Goal: Task Accomplishment & Management: Use online tool/utility

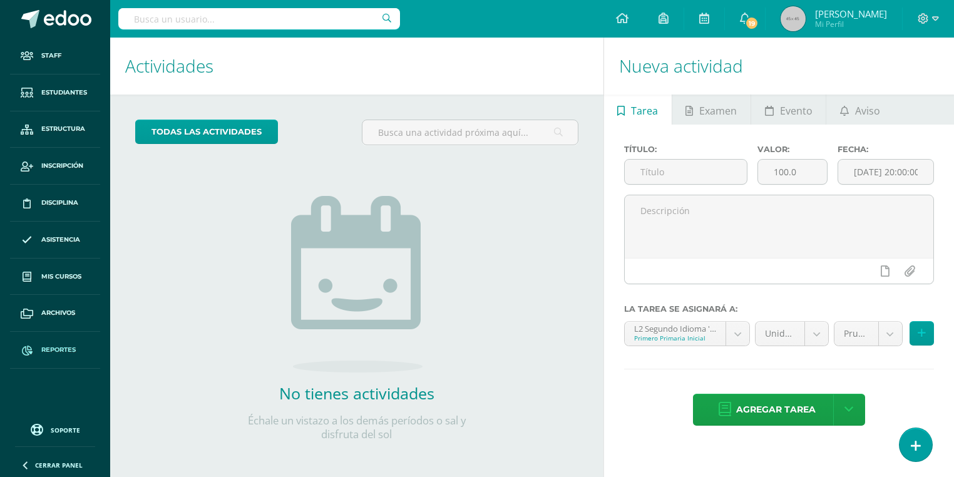
click at [61, 353] on span "Reportes" at bounding box center [58, 350] width 34 height 10
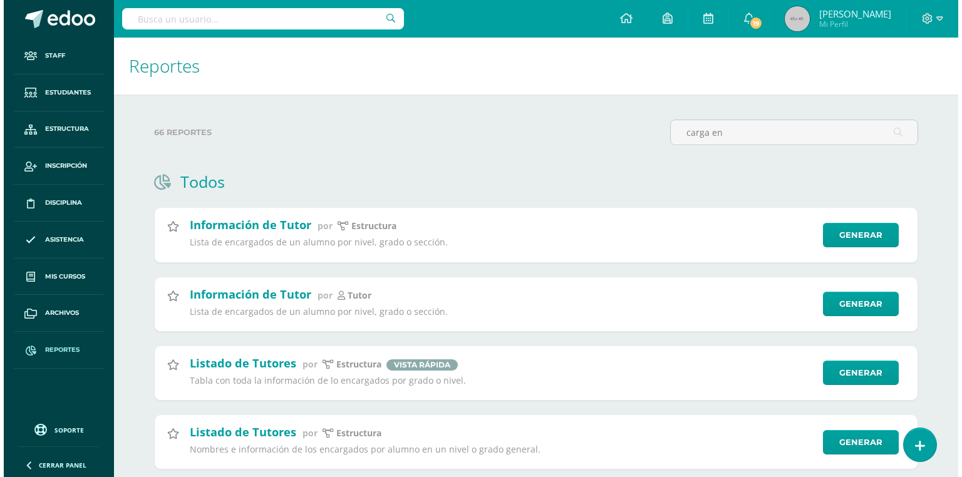
scroll to position [172, 0]
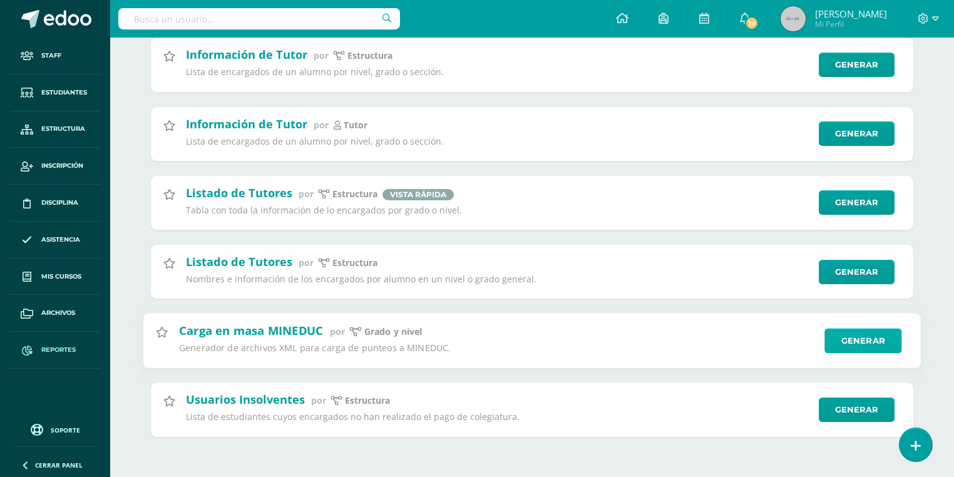
type input "carga en"
click at [886, 340] on link "Generar" at bounding box center [862, 340] width 77 height 25
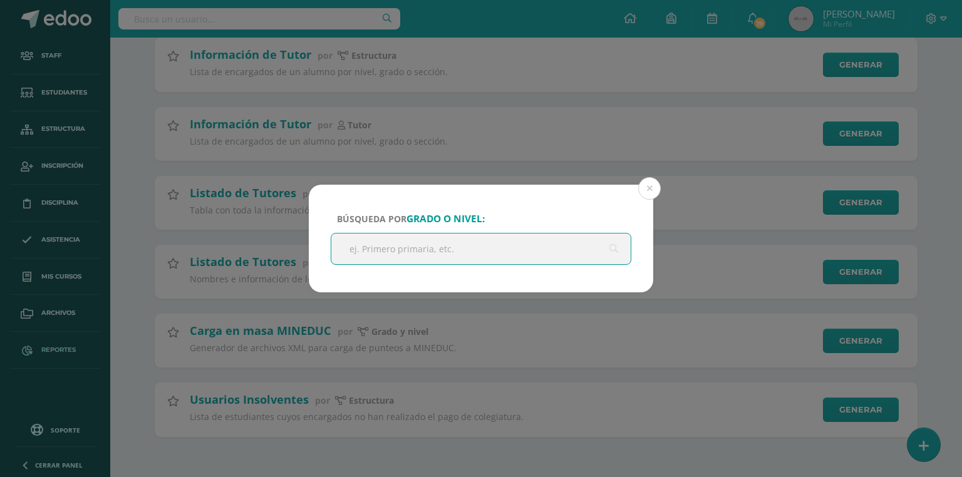
click at [399, 249] on input "text" at bounding box center [480, 249] width 299 height 31
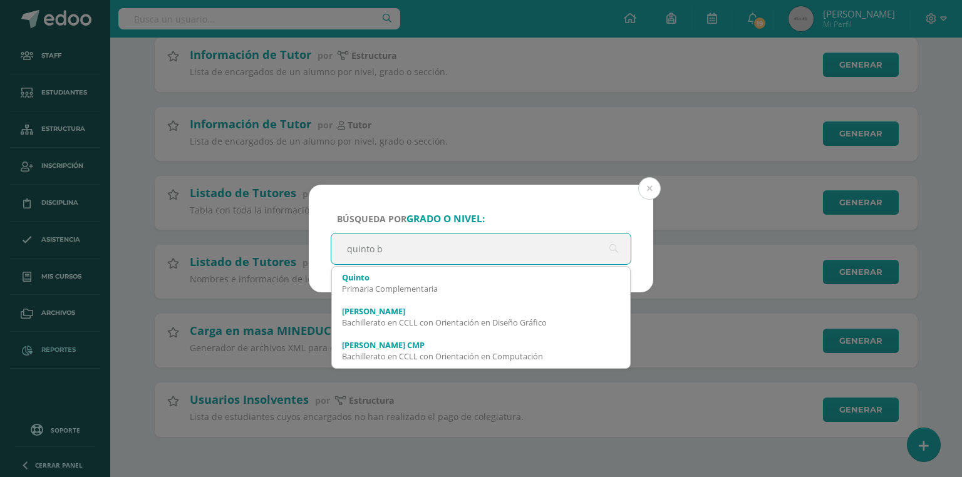
type input "quinto ba"
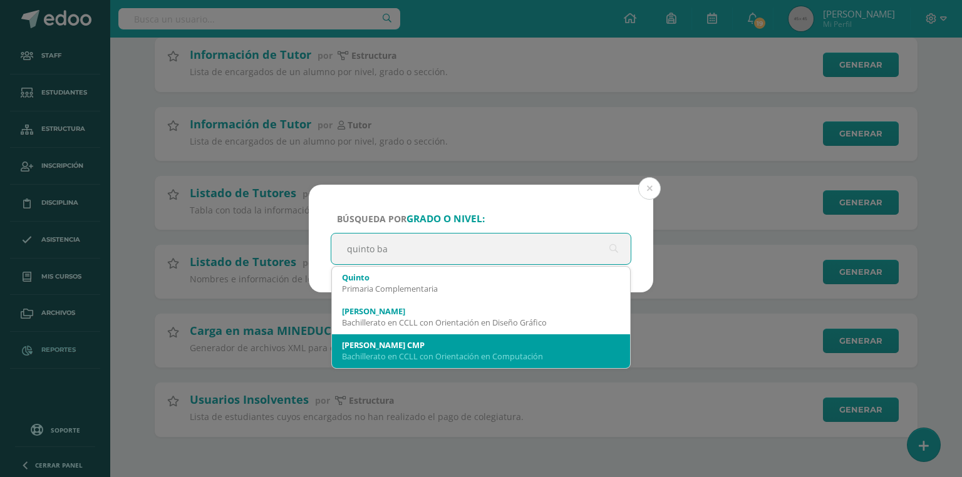
click at [451, 346] on div "Quinto Bachillerato CMP" at bounding box center [481, 344] width 278 height 11
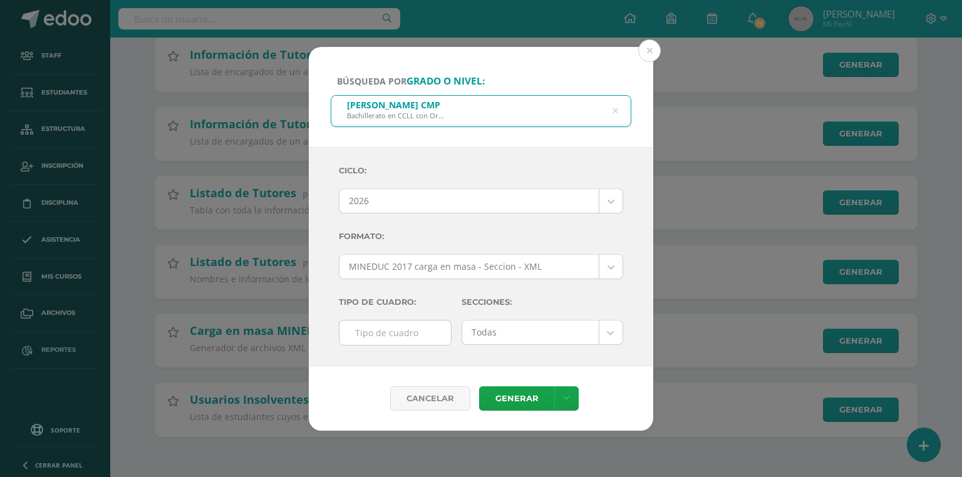
click at [383, 198] on body "Búsqueda por grado o nivel: Quinto Bachillerato CMP Bachillerato en CCLL con Or…" at bounding box center [481, 153] width 962 height 647
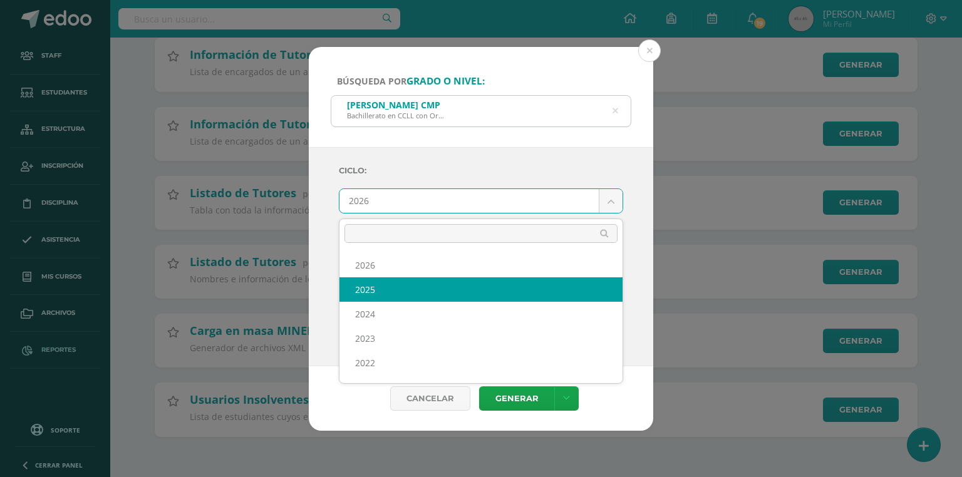
select select "7"
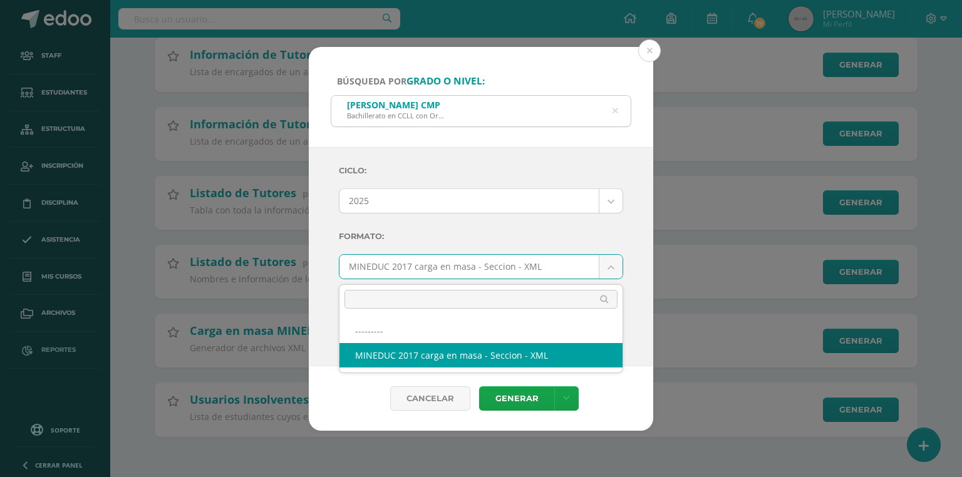
click at [418, 274] on body "Búsqueda por grado o nivel: Quinto Bachillerato CMP Bachillerato en CCLL con Or…" at bounding box center [481, 153] width 962 height 647
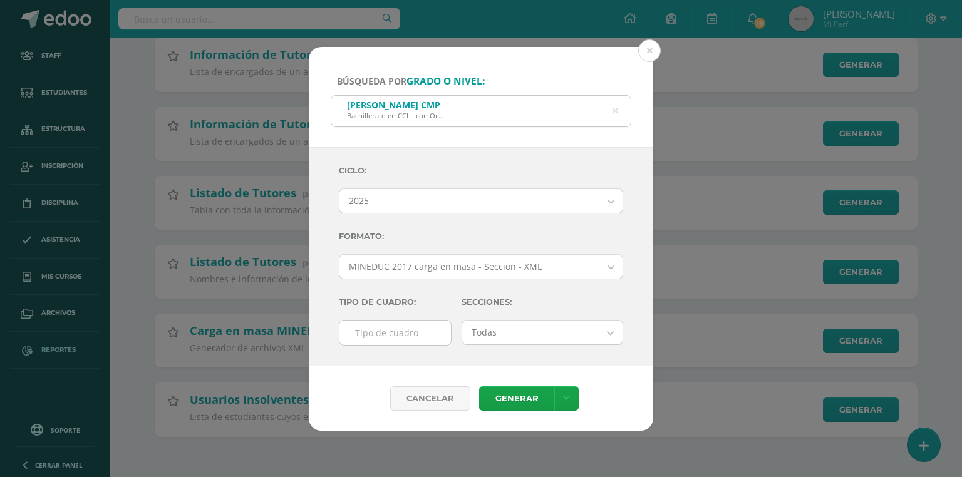
click at [418, 274] on body "Búsqueda por grado o nivel: Quinto Bachillerato CMP Bachillerato en CCLL con Or…" at bounding box center [481, 153] width 962 height 647
click at [384, 329] on input "text" at bounding box center [394, 333] width 111 height 24
type input "f"
type input "F"
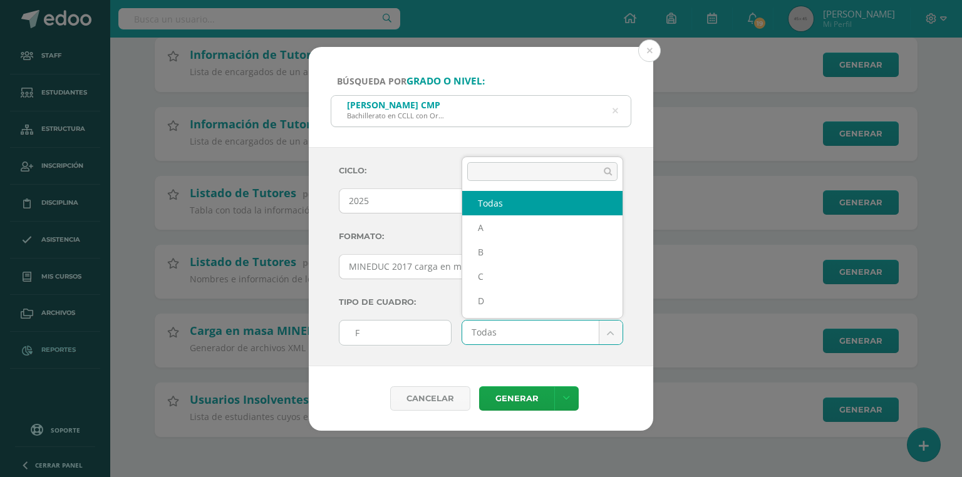
click at [473, 337] on body "Búsqueda por grado o nivel: Quinto Bachillerato CMP Bachillerato en CCLL con Or…" at bounding box center [481, 153] width 962 height 647
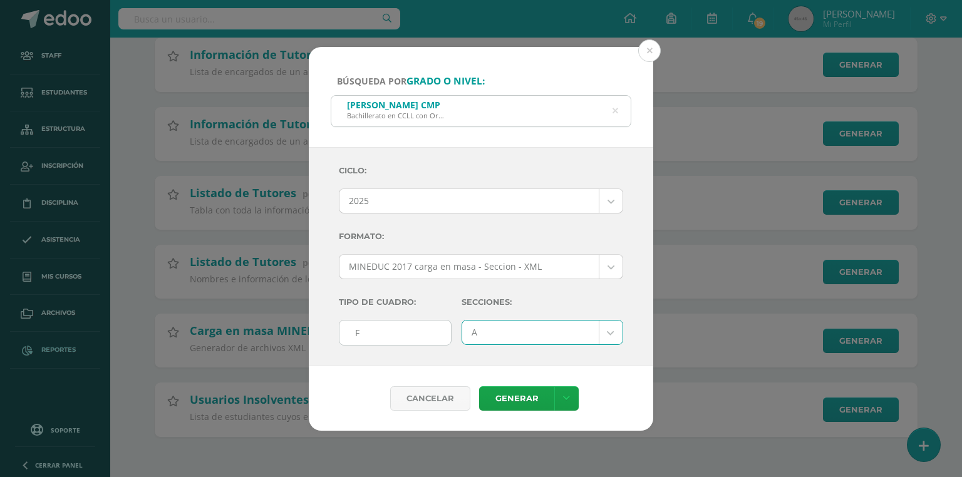
click at [486, 331] on body "Búsqueda por grado o nivel: Quinto Bachillerato CMP Bachillerato en CCLL con Or…" at bounding box center [481, 153] width 962 height 647
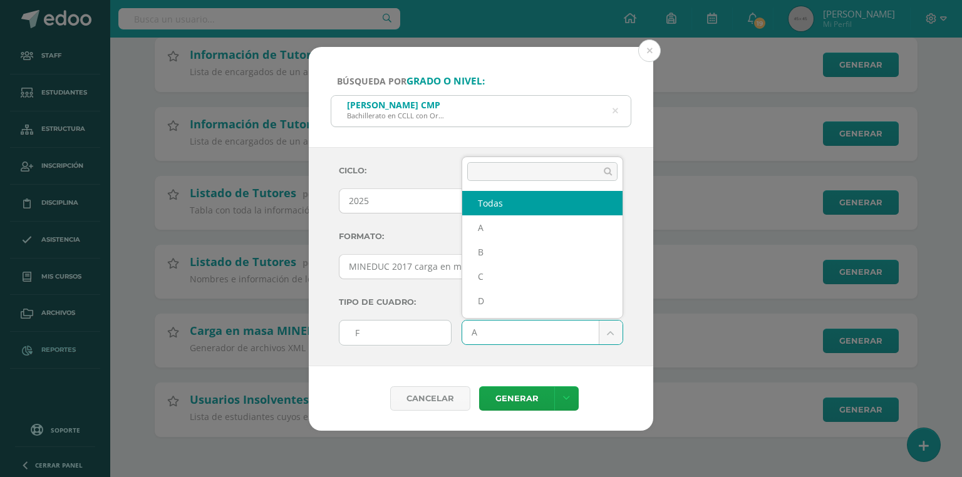
select select "all"
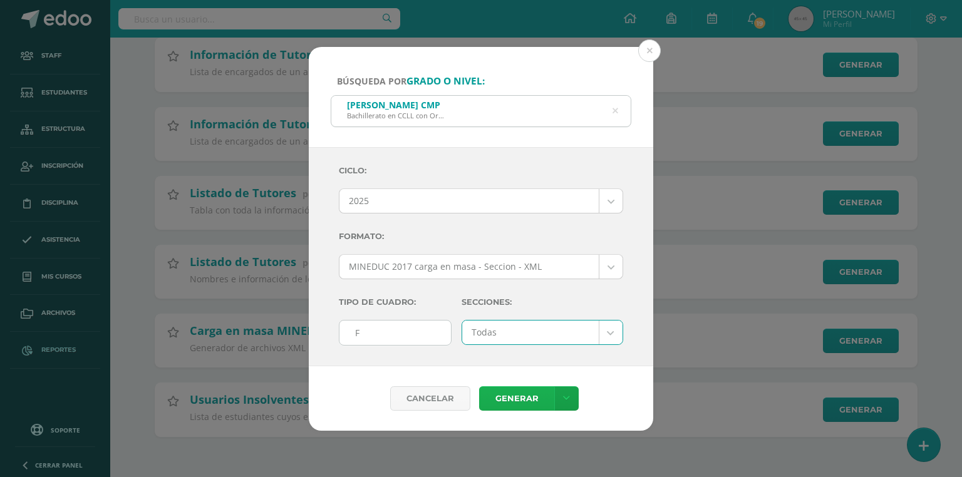
click at [518, 404] on link "Generar" at bounding box center [516, 398] width 75 height 24
